Goal: Task Accomplishment & Management: Use online tool/utility

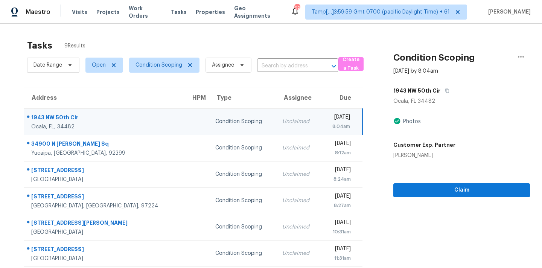
click at [276, 130] on td "Unclaimed" at bounding box center [298, 121] width 45 height 26
click at [165, 64] on span "Condition Scoping" at bounding box center [159, 65] width 47 height 8
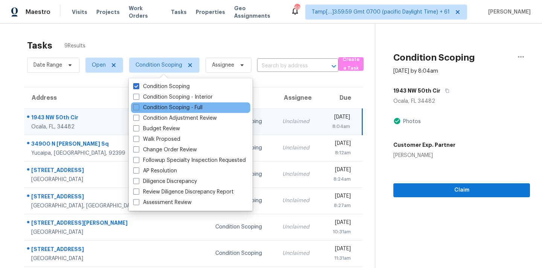
click at [180, 102] on div "Condition Scoping - Full" at bounding box center [190, 107] width 119 height 11
click at [185, 110] on label "Condition Scoping - Full" at bounding box center [167, 108] width 69 height 8
click at [138, 109] on input "Condition Scoping - Full" at bounding box center [135, 106] width 5 height 5
checkbox input "true"
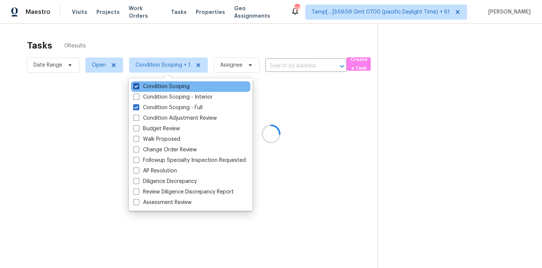
click at [185, 87] on label "Condition Scoping" at bounding box center [161, 87] width 56 height 8
click at [138, 87] on input "Condition Scoping" at bounding box center [135, 85] width 5 height 5
checkbox input "false"
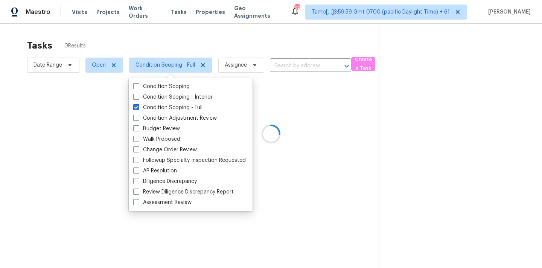
click at [288, 66] on div at bounding box center [271, 134] width 542 height 268
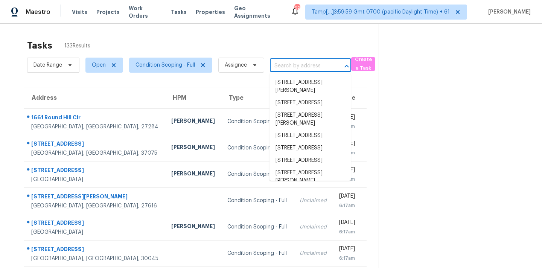
click at [301, 66] on input "text" at bounding box center [300, 66] width 60 height 12
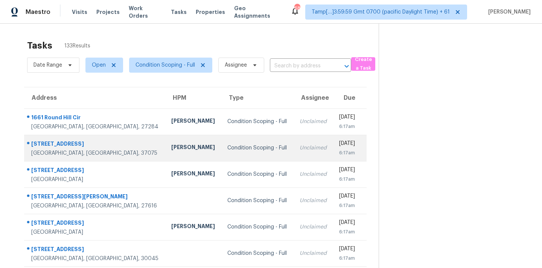
click at [227, 149] on div "Condition Scoping - Full" at bounding box center [257, 148] width 60 height 8
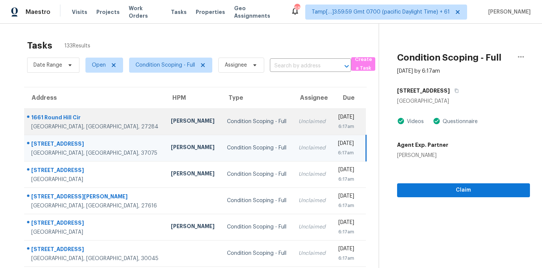
click at [236, 125] on div "Condition Scoping - Full" at bounding box center [257, 122] width 60 height 8
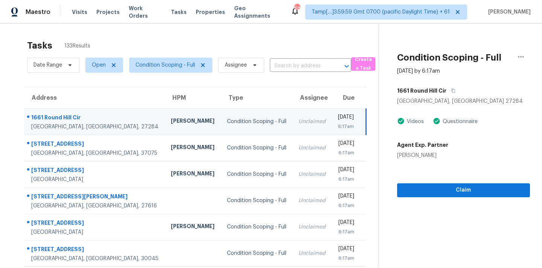
click at [293, 128] on td "Unclaimed" at bounding box center [312, 121] width 39 height 26
click at [232, 67] on span "Assignee" at bounding box center [236, 65] width 22 height 8
click at [245, 93] on input "search" at bounding box center [262, 88] width 80 height 15
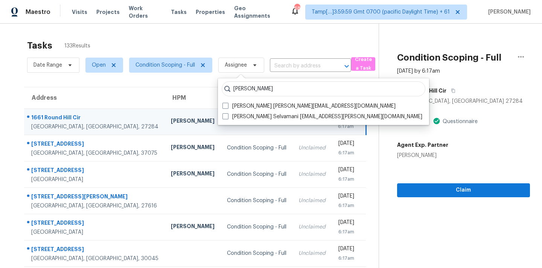
type input "[PERSON_NAME]"
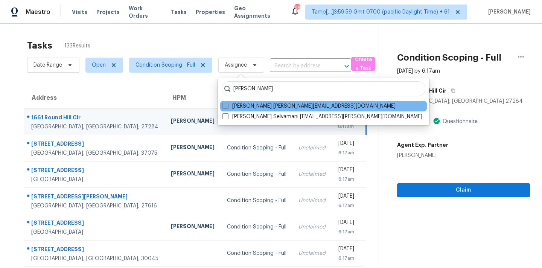
click at [256, 104] on label "[PERSON_NAME] [PERSON_NAME][EMAIL_ADDRESS][DOMAIN_NAME]" at bounding box center [308, 106] width 173 height 8
click at [227, 104] on input "[PERSON_NAME] [PERSON_NAME][EMAIL_ADDRESS][DOMAIN_NAME]" at bounding box center [224, 104] width 5 height 5
checkbox input "true"
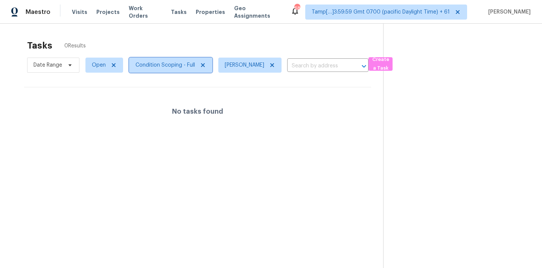
click at [182, 66] on span "Condition Scoping - Full" at bounding box center [165, 65] width 59 height 8
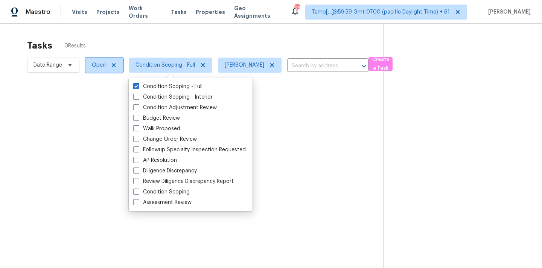
click at [100, 66] on span "Open" at bounding box center [99, 65] width 14 height 8
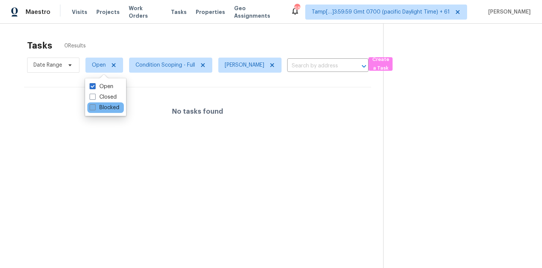
click at [112, 107] on label "Blocked" at bounding box center [105, 108] width 30 height 8
click at [94, 107] on input "Blocked" at bounding box center [92, 106] width 5 height 5
checkbox input "true"
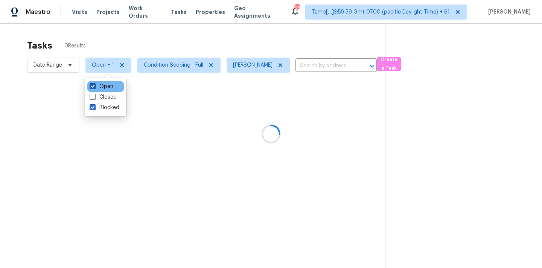
click at [110, 88] on label "Open" at bounding box center [102, 87] width 24 height 8
click at [94, 88] on input "Open" at bounding box center [92, 85] width 5 height 5
checkbox input "false"
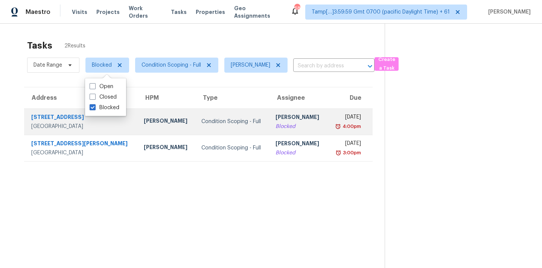
click at [276, 121] on div "[PERSON_NAME]" at bounding box center [299, 117] width 46 height 9
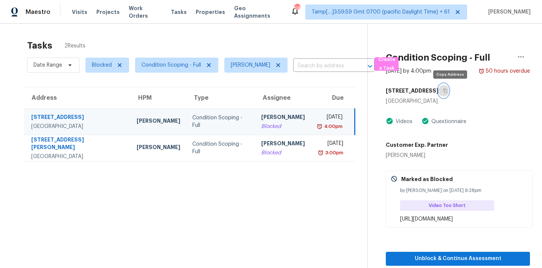
click at [448, 93] on icon "button" at bounding box center [445, 90] width 5 height 5
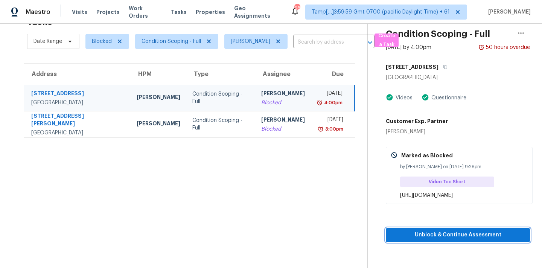
click at [460, 236] on span "Unblock & Continue Assessment" at bounding box center [458, 234] width 132 height 9
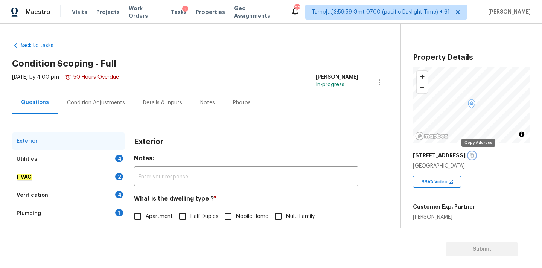
click at [474, 157] on icon "button" at bounding box center [472, 155] width 5 height 5
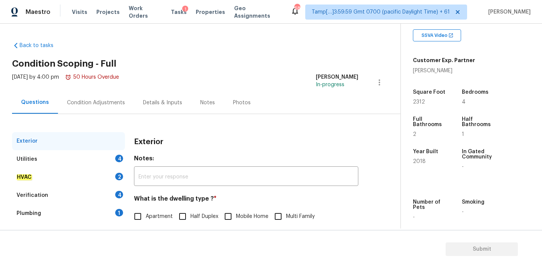
scroll to position [84, 0]
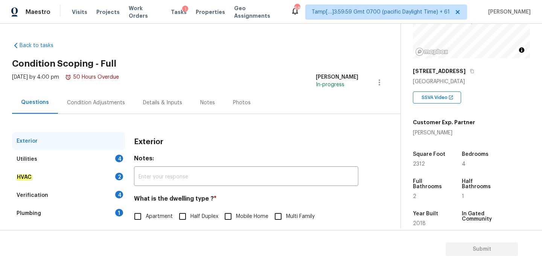
click at [112, 101] on div "Condition Adjustments" at bounding box center [96, 103] width 58 height 8
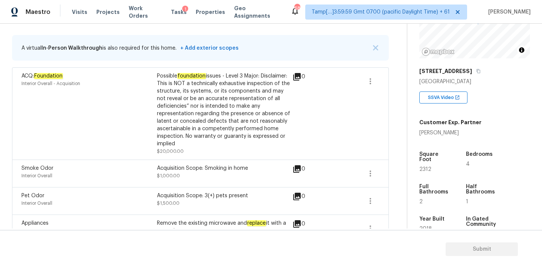
scroll to position [110, 0]
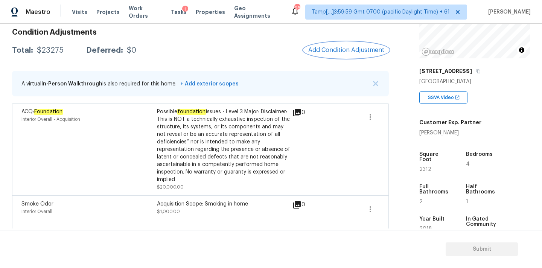
click at [325, 46] on button "Add Condition Adjustment" at bounding box center [346, 50] width 85 height 16
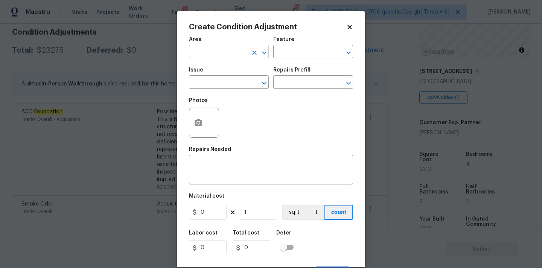
click at [236, 56] on input "text" at bounding box center [218, 53] width 59 height 12
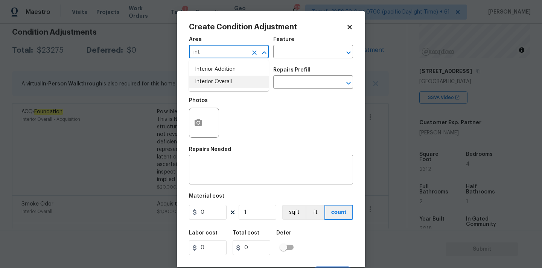
click at [235, 84] on li "Interior Overall" at bounding box center [229, 82] width 80 height 12
type input "Interior Overall"
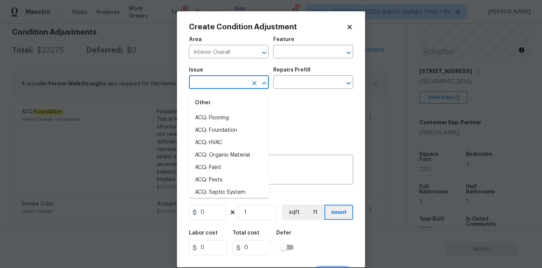
click at [235, 84] on input "text" at bounding box center [218, 83] width 59 height 12
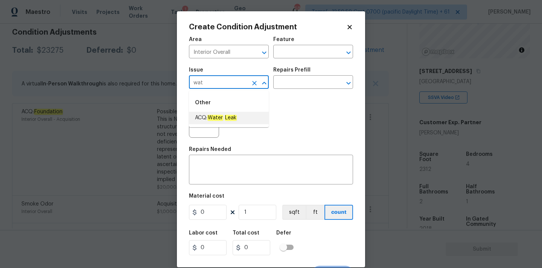
click at [239, 119] on li "ACQ: Water Leak" at bounding box center [229, 118] width 80 height 12
type input "ACQ: Water Leak"
click at [296, 78] on input "text" at bounding box center [302, 83] width 59 height 12
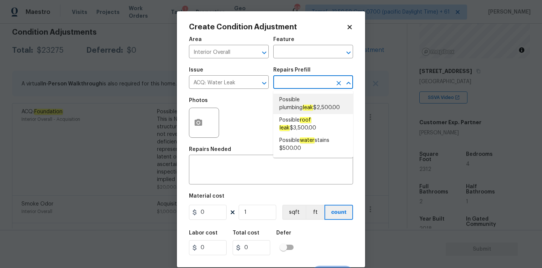
click at [299, 99] on span "Possible plumbing leak $2,500.00" at bounding box center [313, 104] width 68 height 16
type input "Acquisition"
type textarea "Acquisition Scope: Possible plumbing leak"
type input "2500"
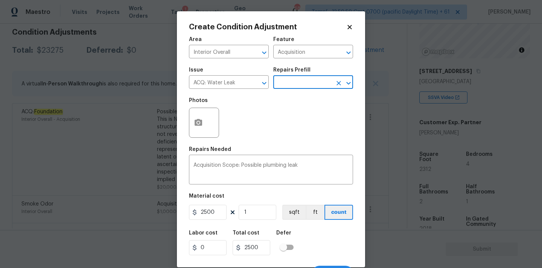
scroll to position [13, 0]
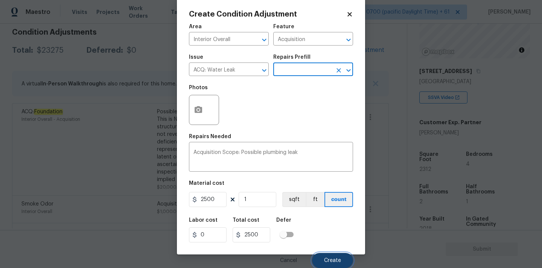
click at [323, 254] on button "Create" at bounding box center [332, 260] width 41 height 15
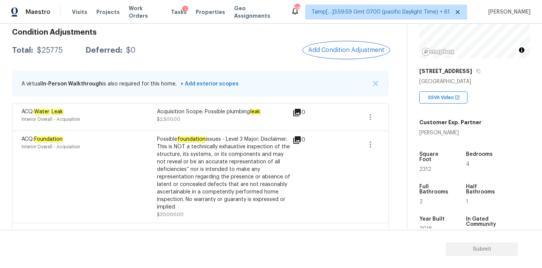
scroll to position [43, 0]
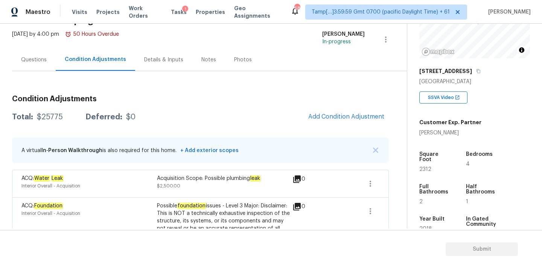
click at [45, 63] on div "Questions" at bounding box center [34, 60] width 26 height 8
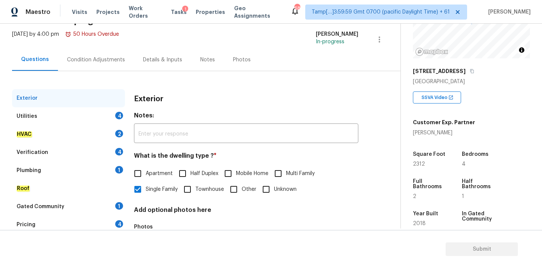
scroll to position [94, 0]
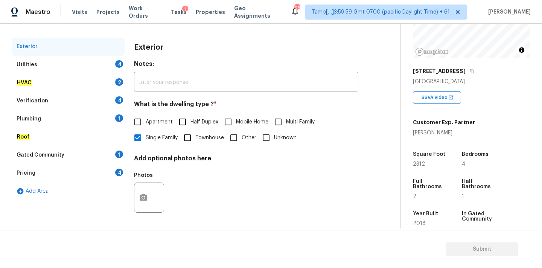
click at [58, 172] on div "Pricing 4" at bounding box center [68, 173] width 113 height 18
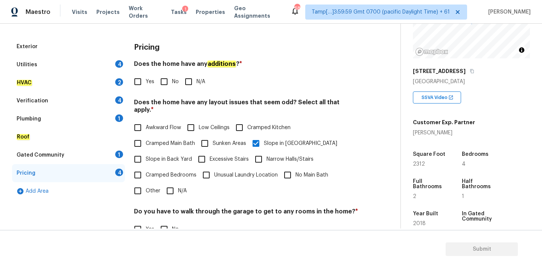
click at [90, 60] on div "Utilities 4" at bounding box center [68, 65] width 113 height 18
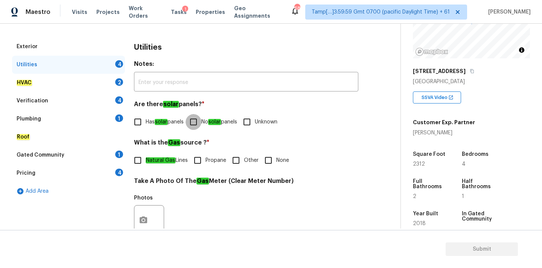
click at [201, 127] on input "No solar panels" at bounding box center [194, 122] width 16 height 16
checkbox input "true"
click at [171, 159] on em "Natural Gas" at bounding box center [161, 160] width 30 height 6
click at [146, 159] on input "Natural Gas Lines" at bounding box center [138, 160] width 16 height 16
checkbox input "true"
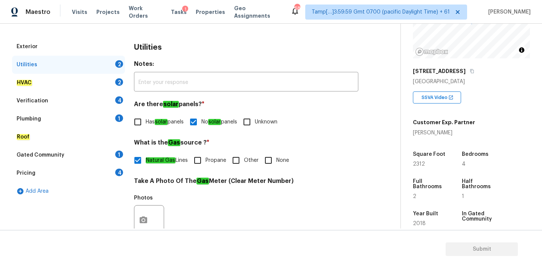
scroll to position [299, 0]
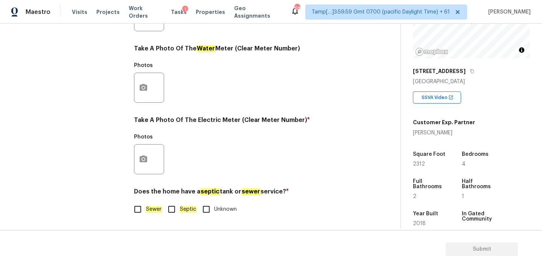
click at [158, 209] on em "Sewer" at bounding box center [154, 209] width 16 height 6
click at [146, 209] on input "Sewer" at bounding box center [138, 209] width 16 height 16
checkbox input "true"
click at [143, 161] on icon "button" at bounding box center [143, 159] width 9 height 9
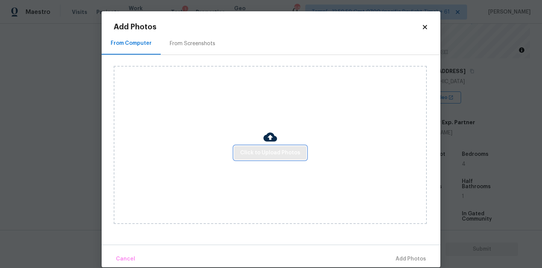
click at [252, 153] on span "Click to Upload Photos" at bounding box center [270, 152] width 60 height 9
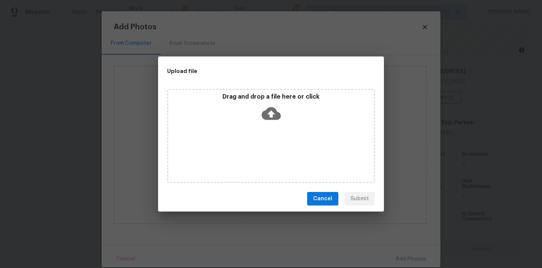
click at [268, 113] on icon at bounding box center [271, 113] width 19 height 13
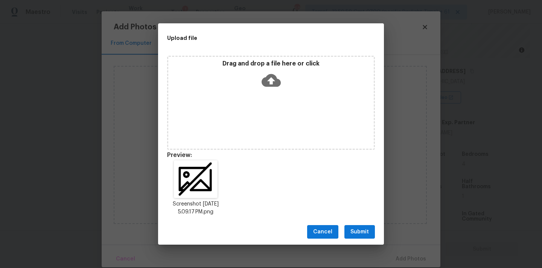
click at [369, 238] on button "Submit" at bounding box center [359, 232] width 30 height 14
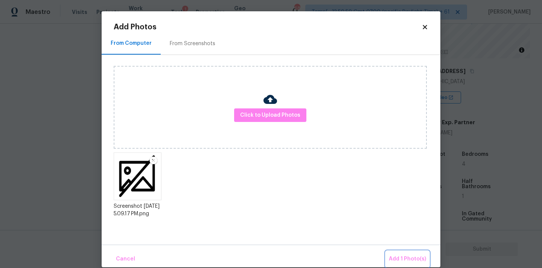
click at [412, 262] on span "Add 1 Photo(s)" at bounding box center [407, 258] width 37 height 9
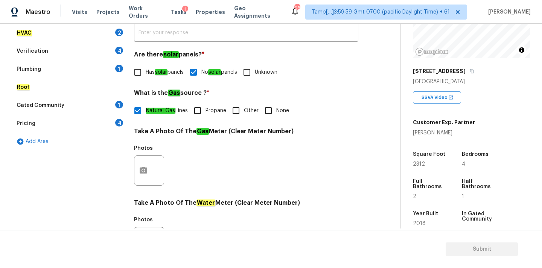
scroll to position [117, 0]
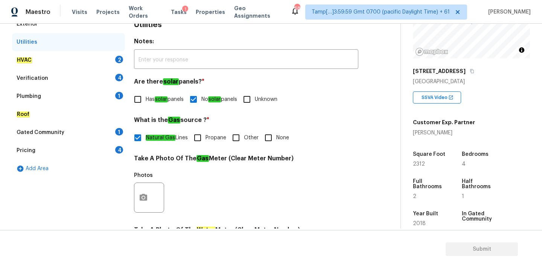
click at [85, 63] on div "HVAC 2" at bounding box center [68, 60] width 113 height 18
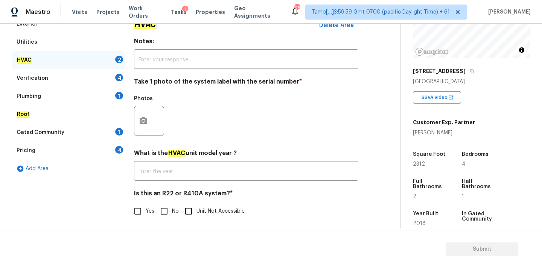
click at [167, 211] on input "No" at bounding box center [164, 211] width 16 height 16
checkbox input "true"
click at [145, 117] on icon "button" at bounding box center [144, 120] width 8 height 7
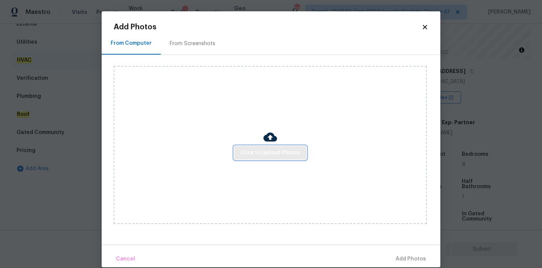
click at [273, 156] on span "Click to Upload Photos" at bounding box center [270, 152] width 60 height 9
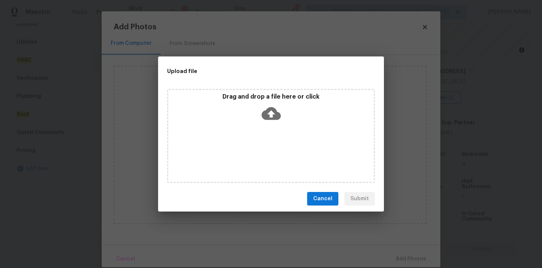
click at [273, 108] on icon at bounding box center [271, 113] width 19 height 13
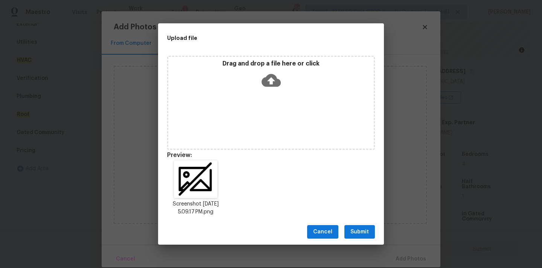
click at [363, 225] on button "Submit" at bounding box center [359, 232] width 30 height 14
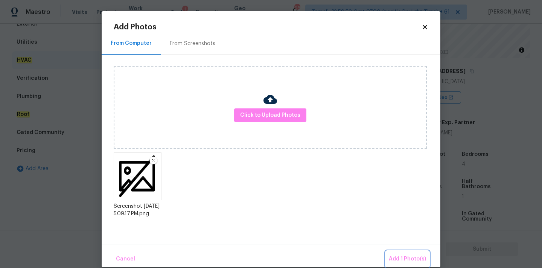
click at [397, 258] on span "Add 1 Photo(s)" at bounding box center [407, 258] width 37 height 9
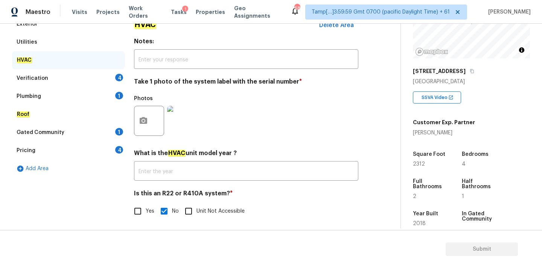
click at [93, 78] on div "Verification 4" at bounding box center [68, 78] width 113 height 18
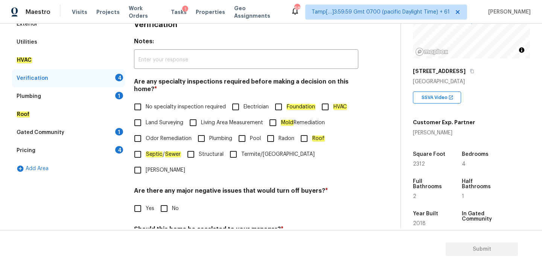
click at [149, 107] on span "No specialty inspection required" at bounding box center [186, 107] width 80 height 8
click at [146, 107] on input "No specialty inspection required" at bounding box center [138, 107] width 16 height 16
checkbox input "true"
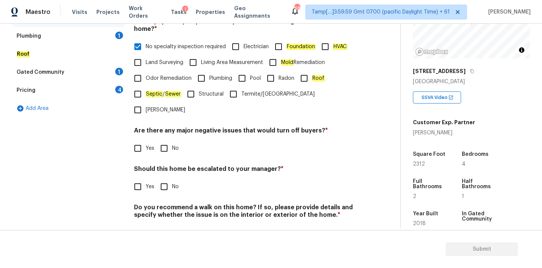
scroll to position [185, 0]
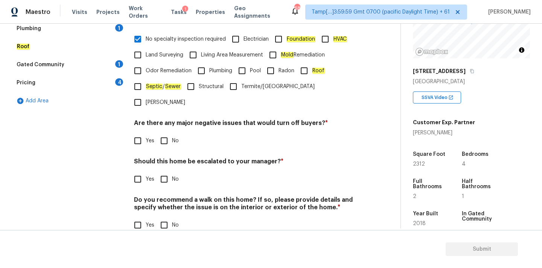
click at [161, 133] on input "No" at bounding box center [164, 141] width 16 height 16
checkbox input "true"
click at [166, 172] on input "No" at bounding box center [164, 180] width 16 height 16
checkbox input "true"
click at [165, 218] on input "No" at bounding box center [164, 226] width 16 height 16
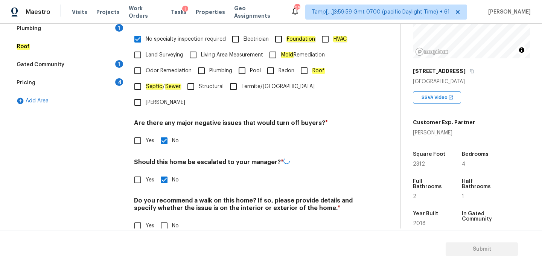
checkbox input "true"
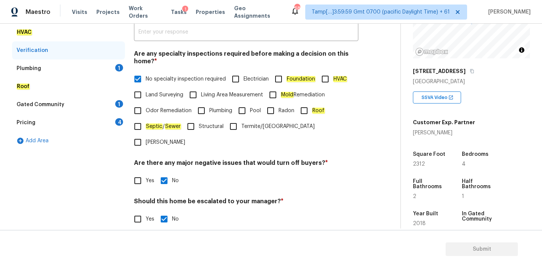
click at [66, 69] on div "Plumbing 1" at bounding box center [68, 68] width 113 height 18
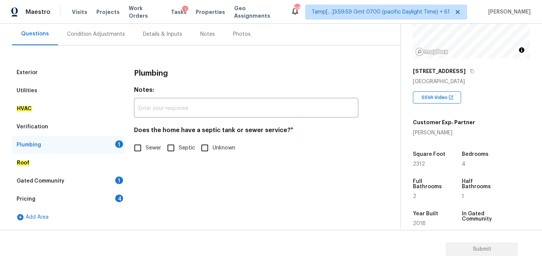
scroll to position [69, 0]
click at [158, 151] on span "Sewer" at bounding box center [154, 148] width 16 height 8
click at [146, 151] on input "Sewer" at bounding box center [138, 148] width 16 height 16
checkbox input "true"
click at [91, 176] on div "Gated Community 1" at bounding box center [68, 181] width 113 height 18
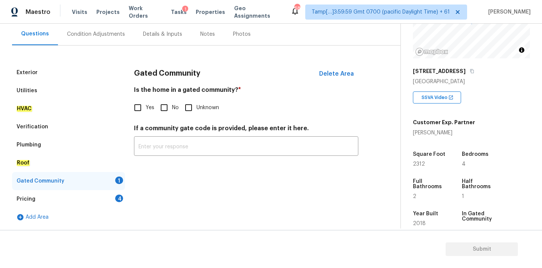
click at [165, 114] on input "No" at bounding box center [164, 108] width 16 height 16
checkbox input "true"
click at [109, 198] on div "Pricing 4" at bounding box center [68, 199] width 113 height 18
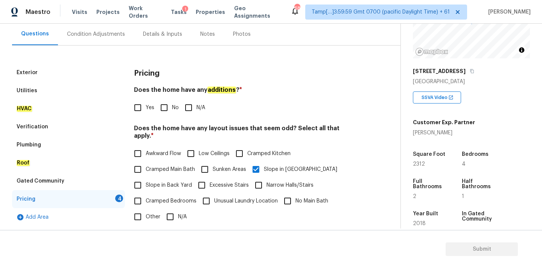
click at [162, 108] on input "No" at bounding box center [164, 108] width 16 height 16
checkbox input "true"
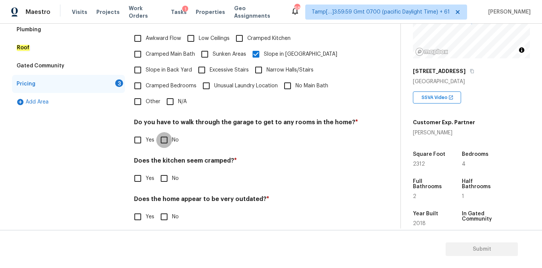
click at [164, 134] on input "No" at bounding box center [164, 140] width 16 height 16
checkbox input "true"
click at [167, 171] on input "No" at bounding box center [164, 179] width 16 height 16
checkbox input "true"
click at [166, 209] on input "No" at bounding box center [164, 217] width 16 height 16
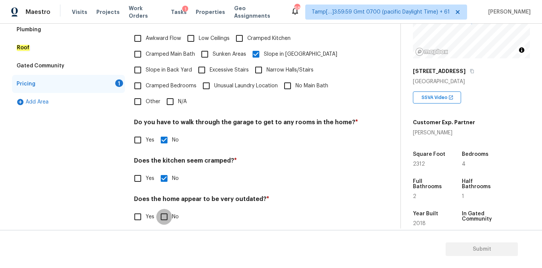
checkbox input "true"
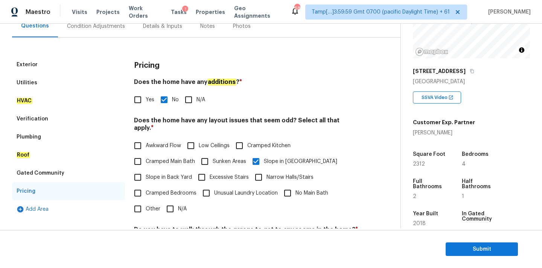
scroll to position [68, 0]
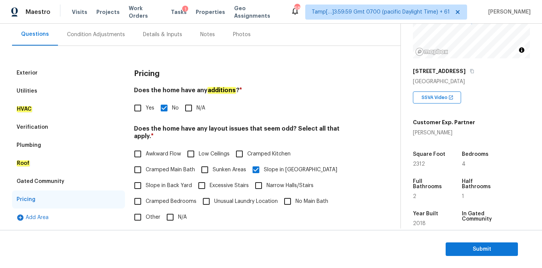
click at [56, 126] on div "Verification" at bounding box center [68, 127] width 113 height 18
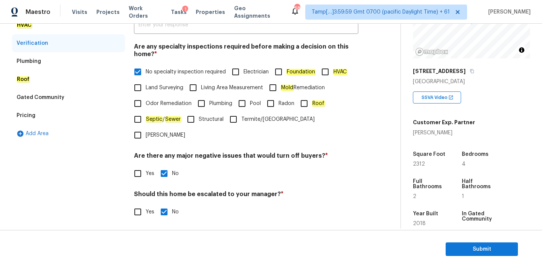
scroll to position [185, 0]
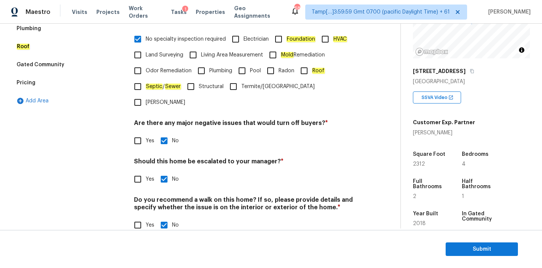
click at [147, 175] on span "Yes" at bounding box center [150, 179] width 9 height 8
click at [146, 171] on input "Yes" at bounding box center [138, 179] width 16 height 16
checkbox input "true"
checkbox input "false"
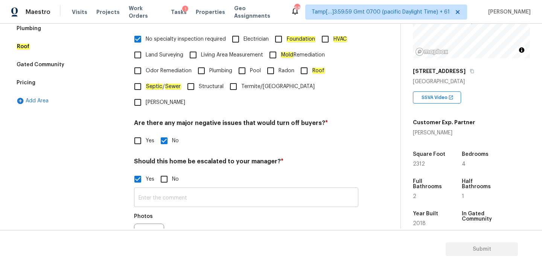
click at [174, 189] on input "text" at bounding box center [246, 198] width 224 height 18
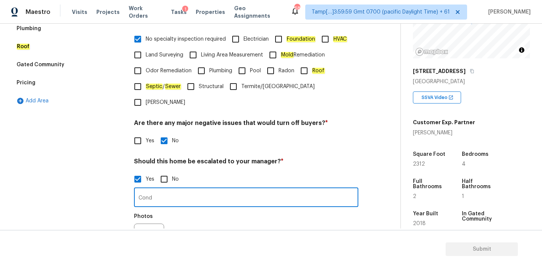
click at [172, 189] on input "Cond" at bounding box center [246, 198] width 224 height 18
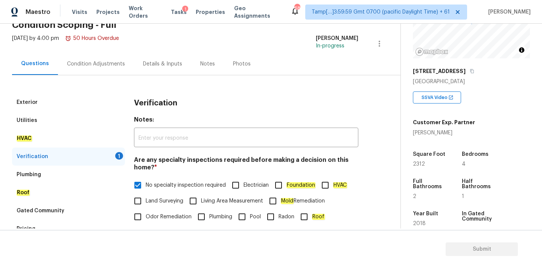
scroll to position [34, 0]
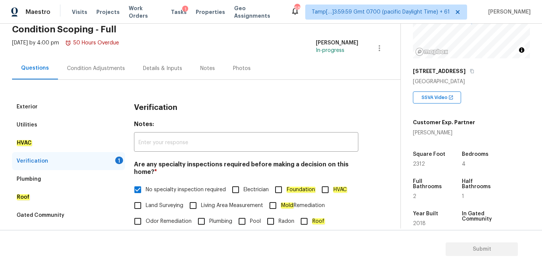
type input "Condition of the home looks great, information in the admin does not matching w…"
click at [55, 145] on div "HVAC" at bounding box center [68, 143] width 113 height 18
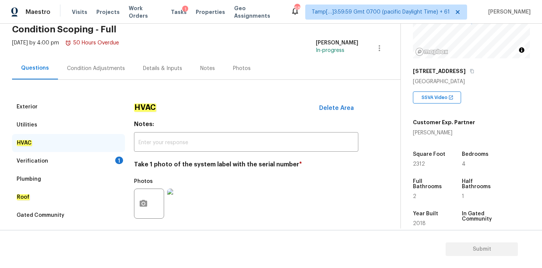
click at [83, 158] on div "Verification 1" at bounding box center [68, 161] width 113 height 18
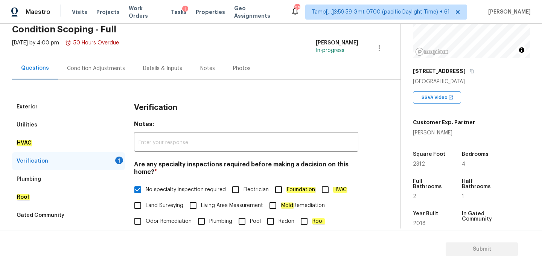
scroll to position [256, 0]
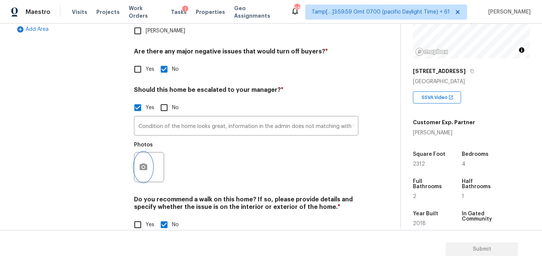
click at [145, 163] on icon "button" at bounding box center [143, 167] width 9 height 9
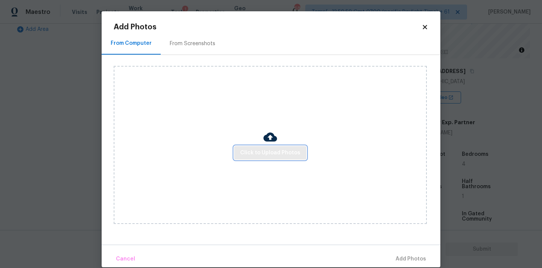
click at [275, 151] on span "Click to Upload Photos" at bounding box center [270, 152] width 60 height 9
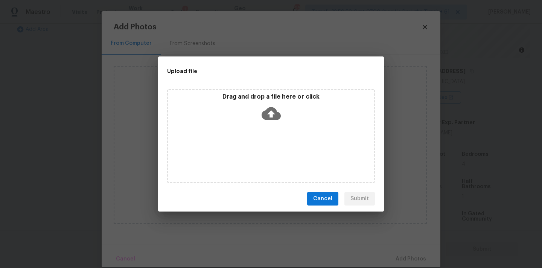
click at [271, 110] on icon at bounding box center [271, 113] width 19 height 13
